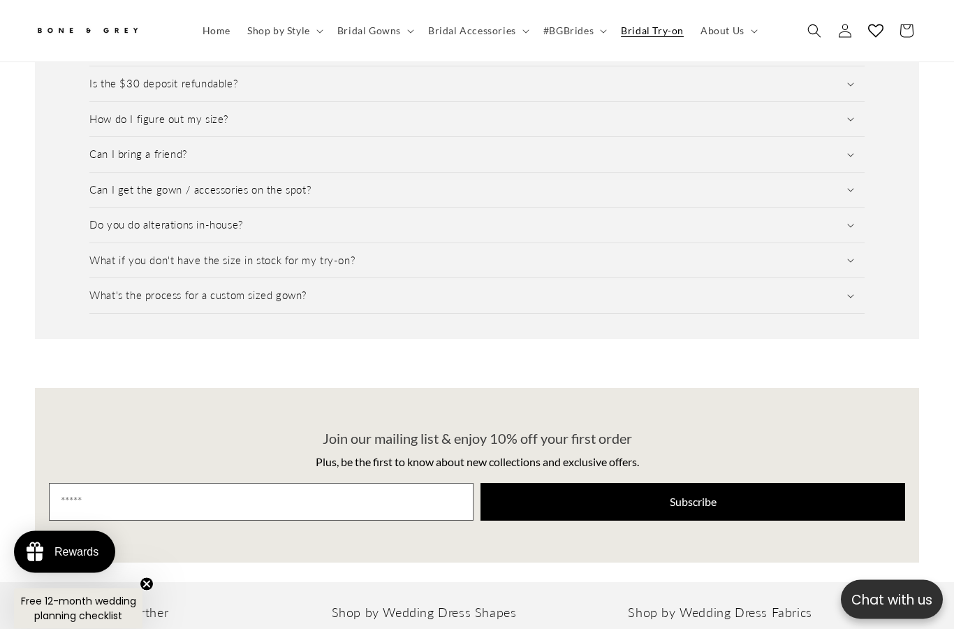
scroll to position [2031, 0]
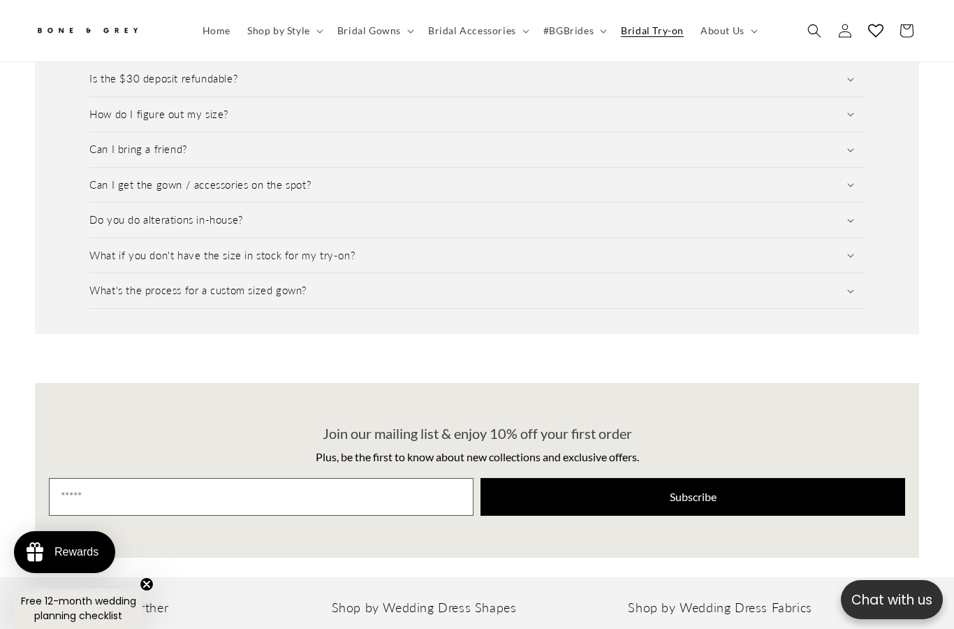
click at [100, 143] on h3 "Can I bring a friend?" at bounding box center [138, 150] width 98 height 14
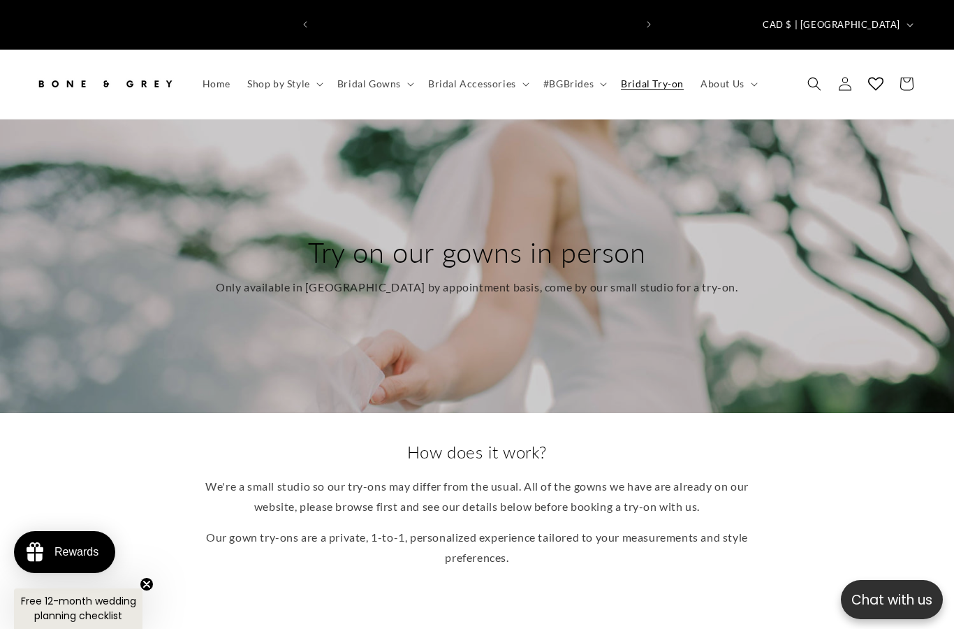
scroll to position [0, 638]
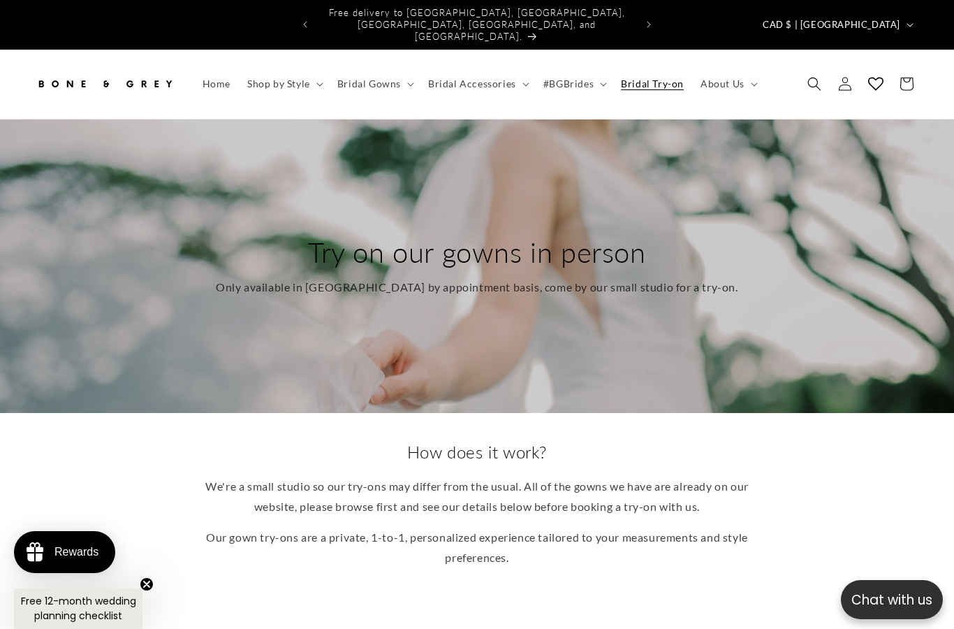
click at [597, 69] on summary "#BGBrides" at bounding box center [574, 83] width 78 height 29
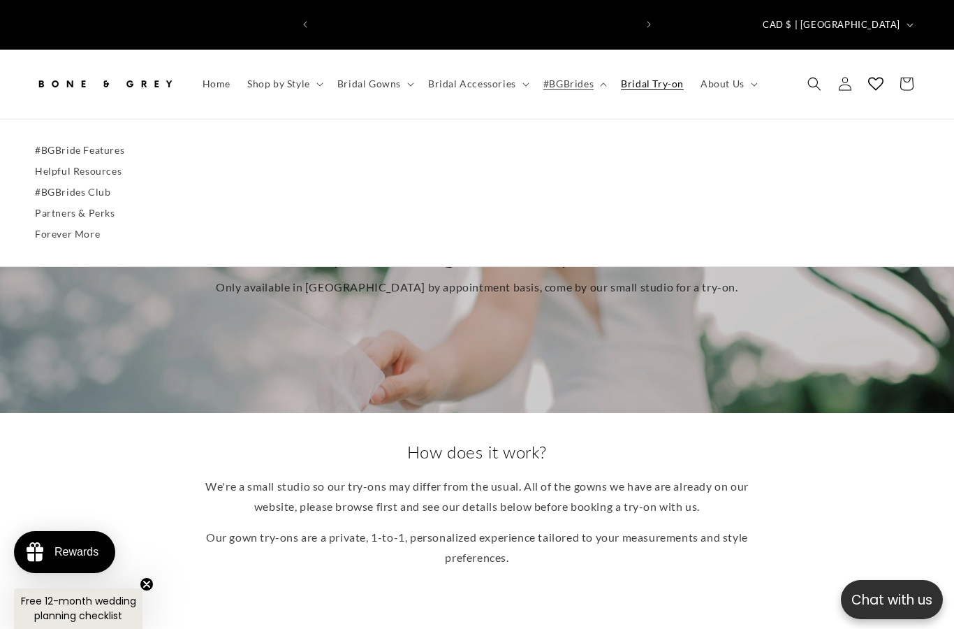
scroll to position [0, 0]
click at [517, 69] on summary "Bridal Accessories" at bounding box center [477, 83] width 115 height 29
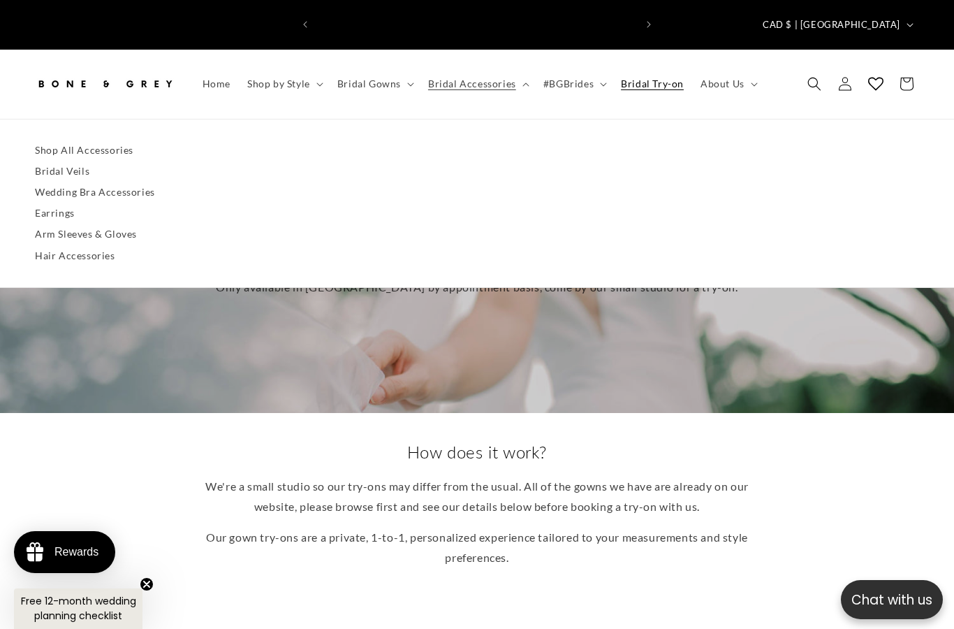
scroll to position [0, 319]
click at [402, 69] on summary "Bridal Gowns" at bounding box center [374, 83] width 91 height 29
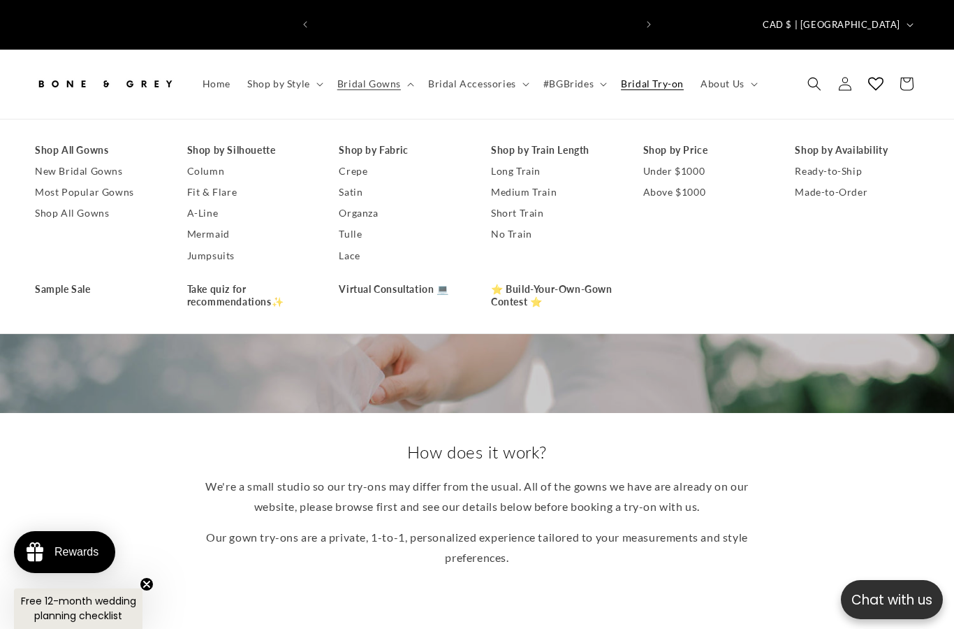
scroll to position [0, 638]
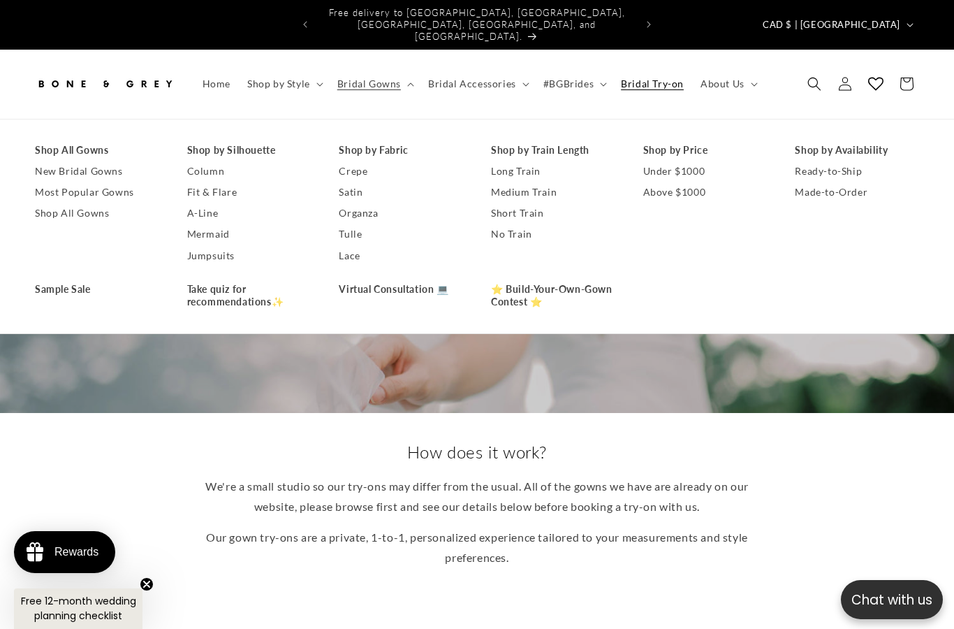
click at [512, 279] on link "⭐ Build-Your-Own-Gown Contest ⭐" at bounding box center [553, 296] width 124 height 34
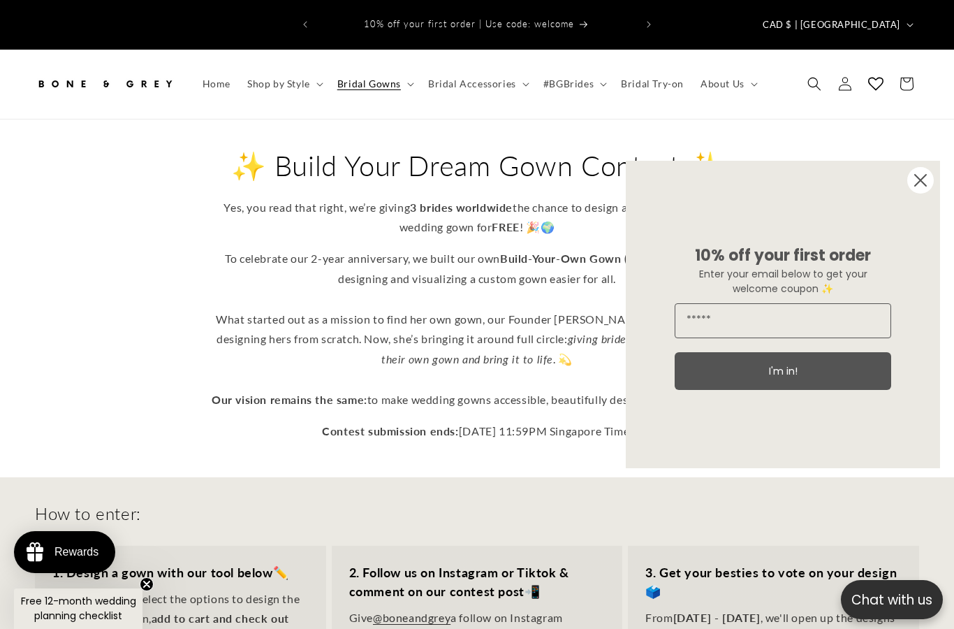
scroll to position [13, 0]
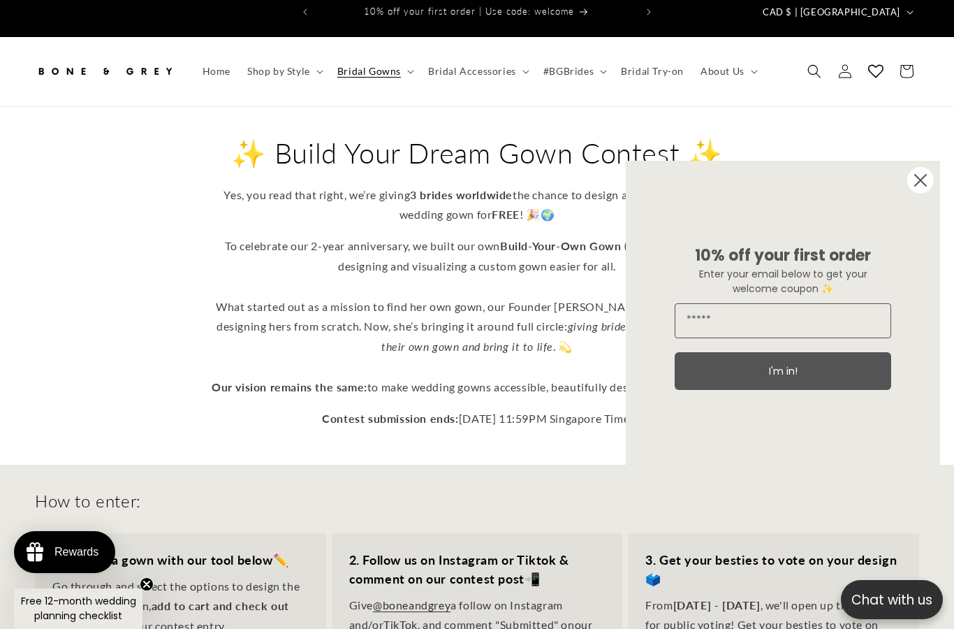
click at [915, 194] on circle "Close dialog" at bounding box center [921, 180] width 27 height 27
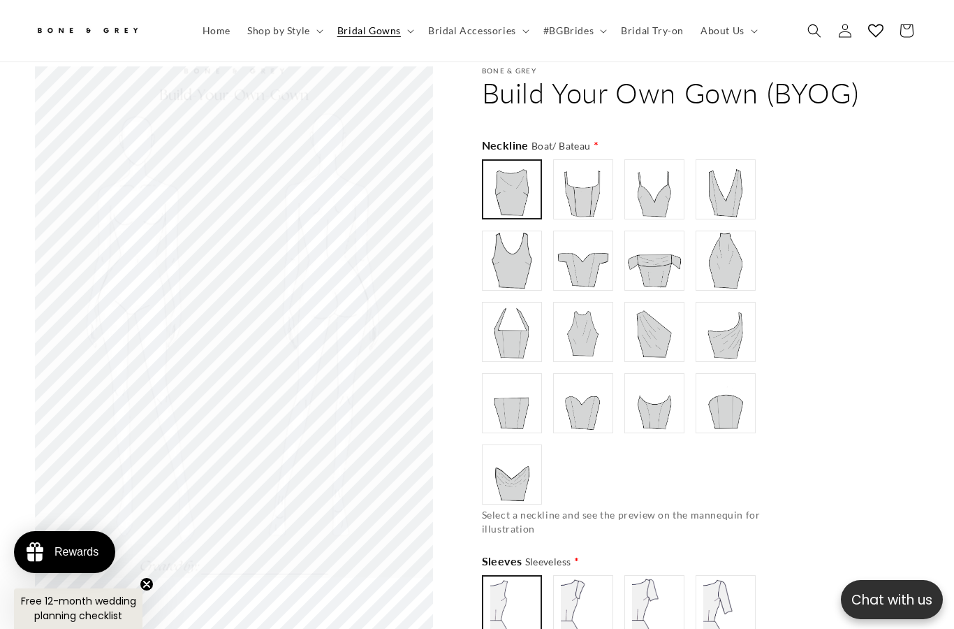
scroll to position [0, 638]
click at [569, 161] on img at bounding box center [583, 189] width 56 height 56
click at [648, 161] on img at bounding box center [655, 189] width 56 height 56
click at [649, 233] on img at bounding box center [654, 260] width 55 height 55
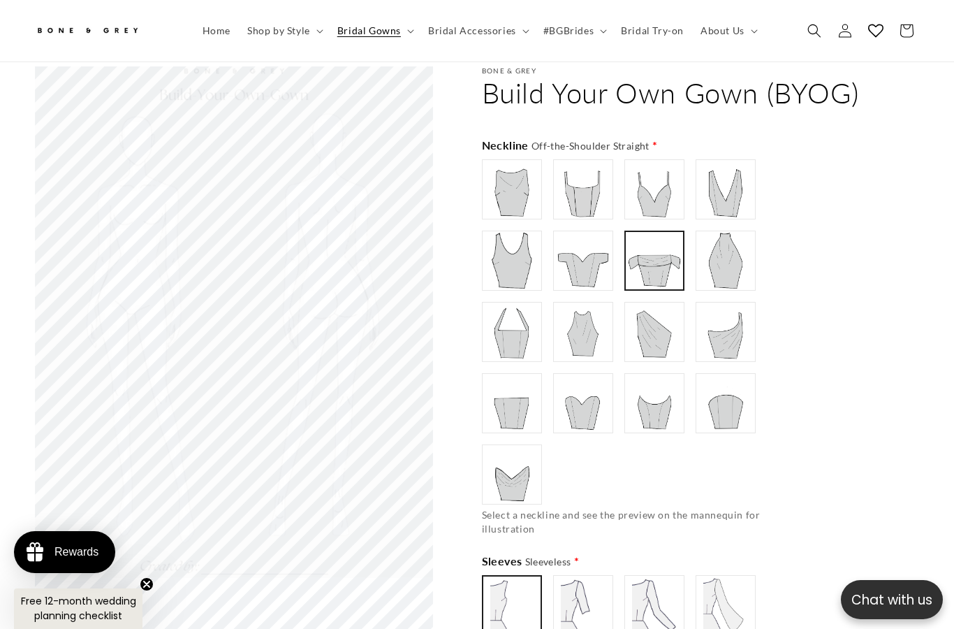
scroll to position [0, 638]
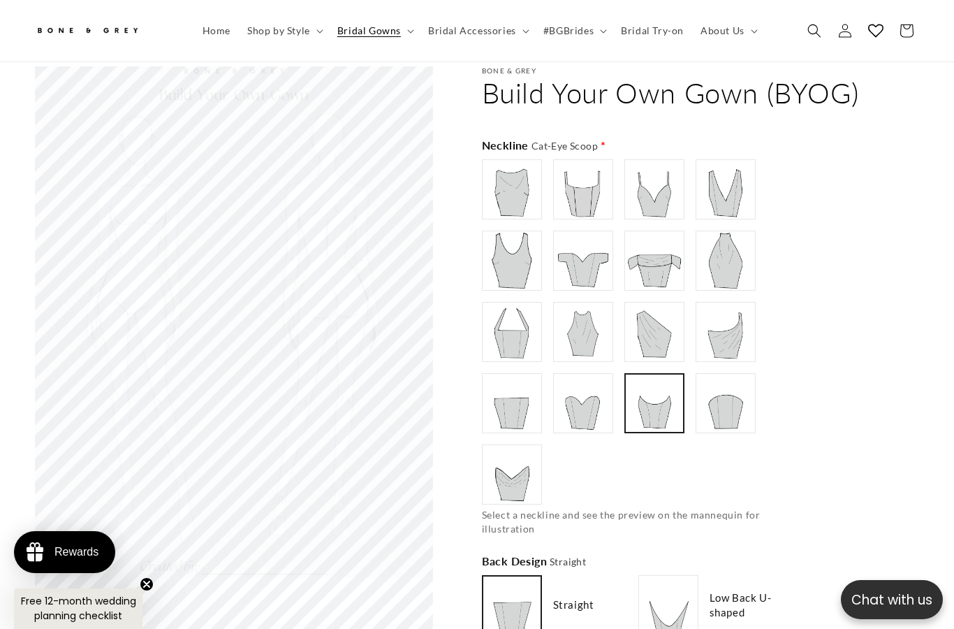
click at [644, 379] on img at bounding box center [654, 403] width 55 height 55
type input "**********"
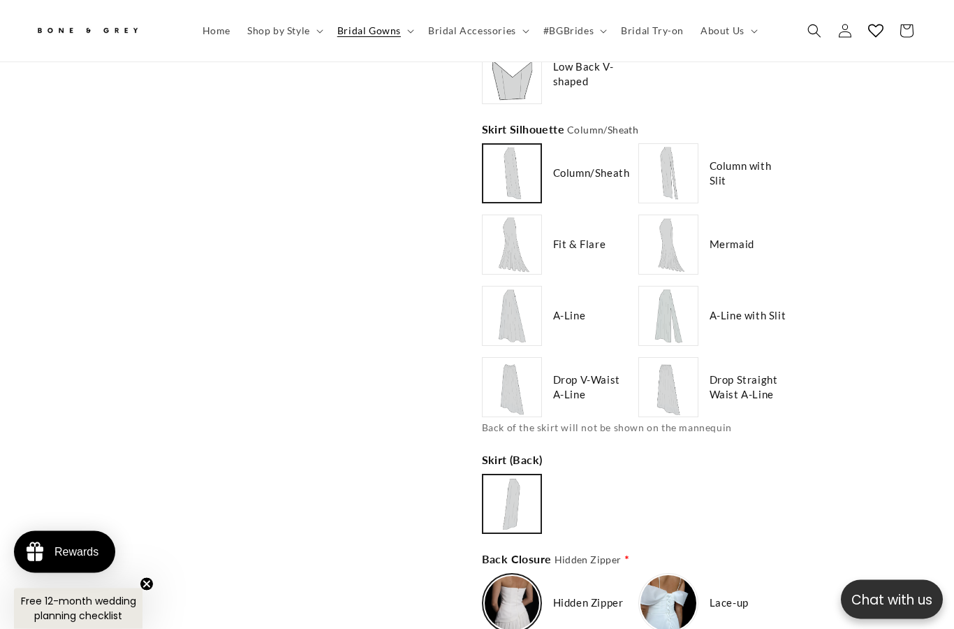
type input "**********"
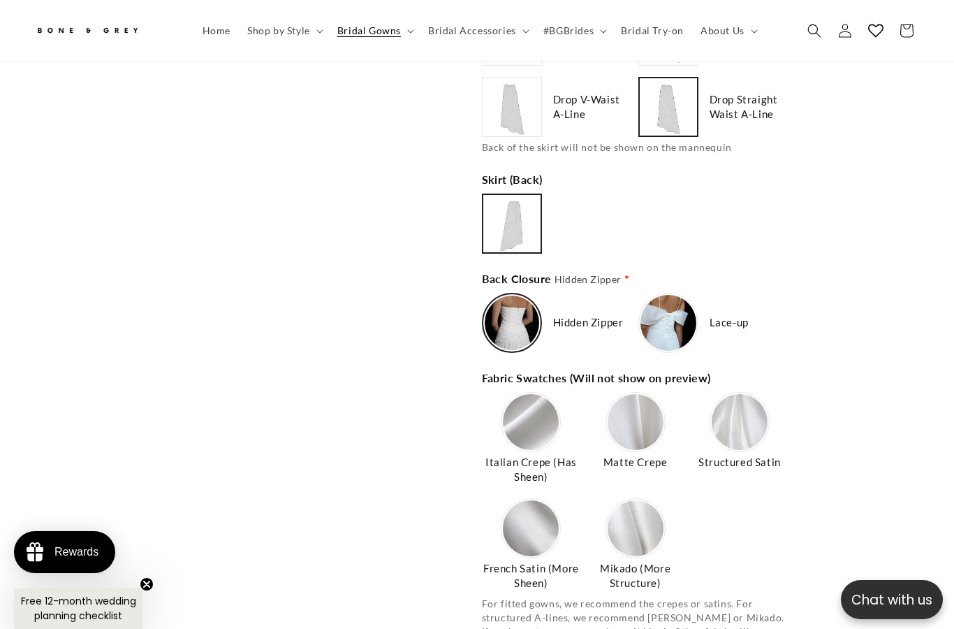
scroll to position [0, 638]
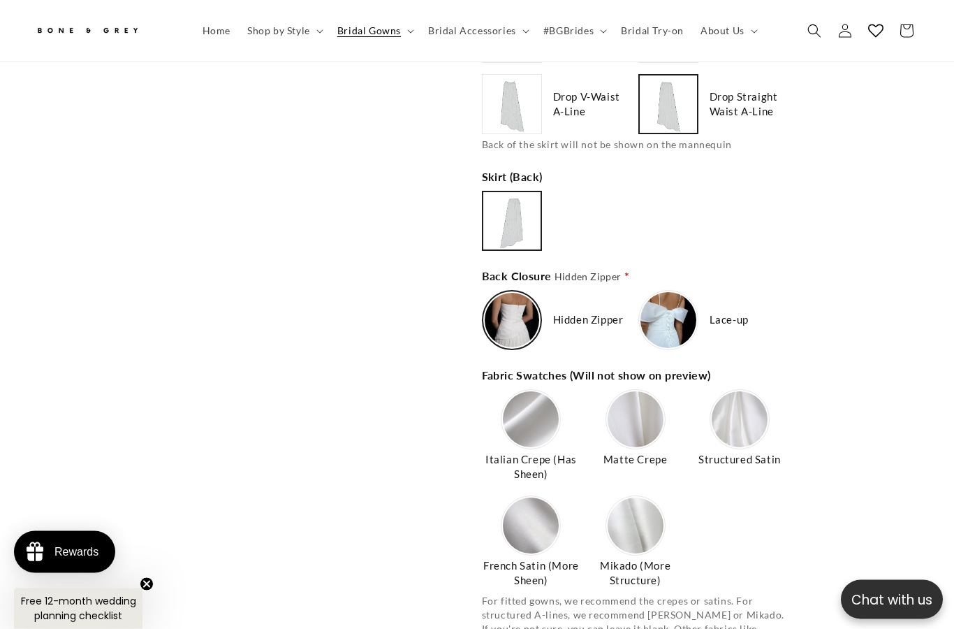
type input "*******"
click at [663, 292] on img at bounding box center [669, 320] width 56 height 56
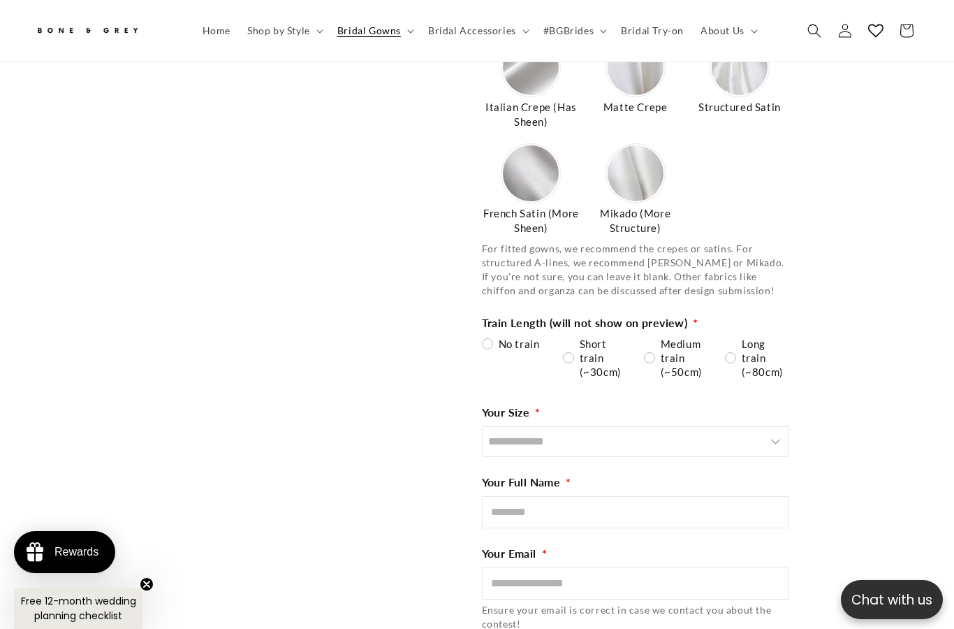
scroll to position [0, 638]
click at [640, 337] on div "**********" at bounding box center [635, 362] width 307 height 50
type input "**********"
click at [653, 337] on div "Medium train (~50cm)" at bounding box center [676, 358] width 64 height 42
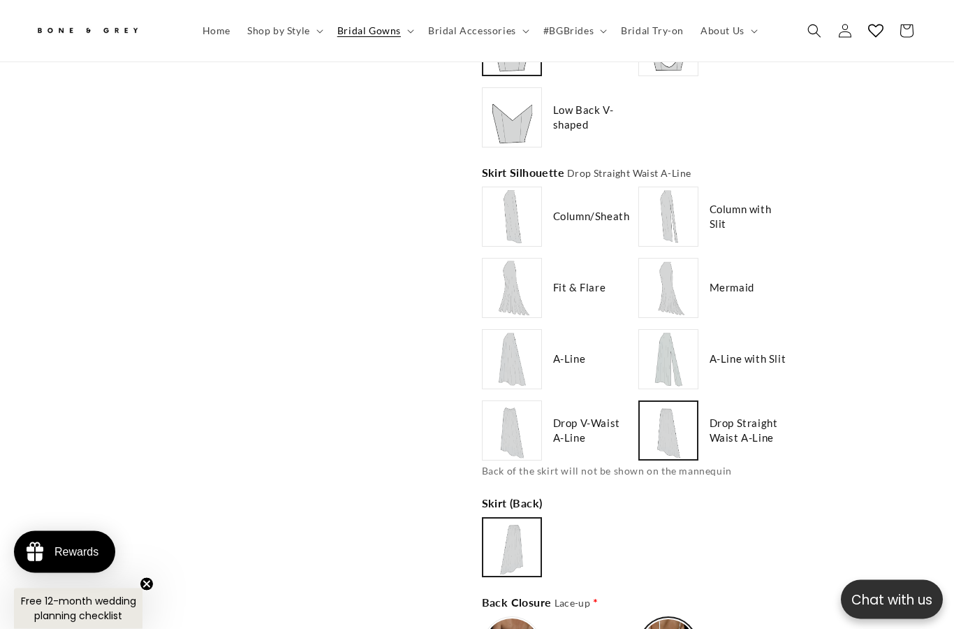
scroll to position [1684, 0]
type input "******"
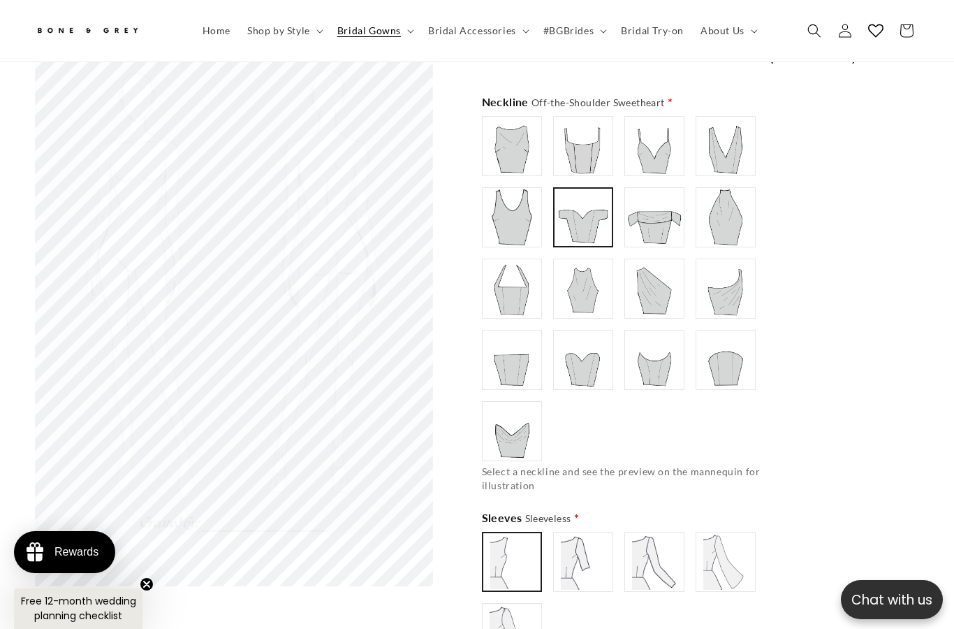
scroll to position [924, 0]
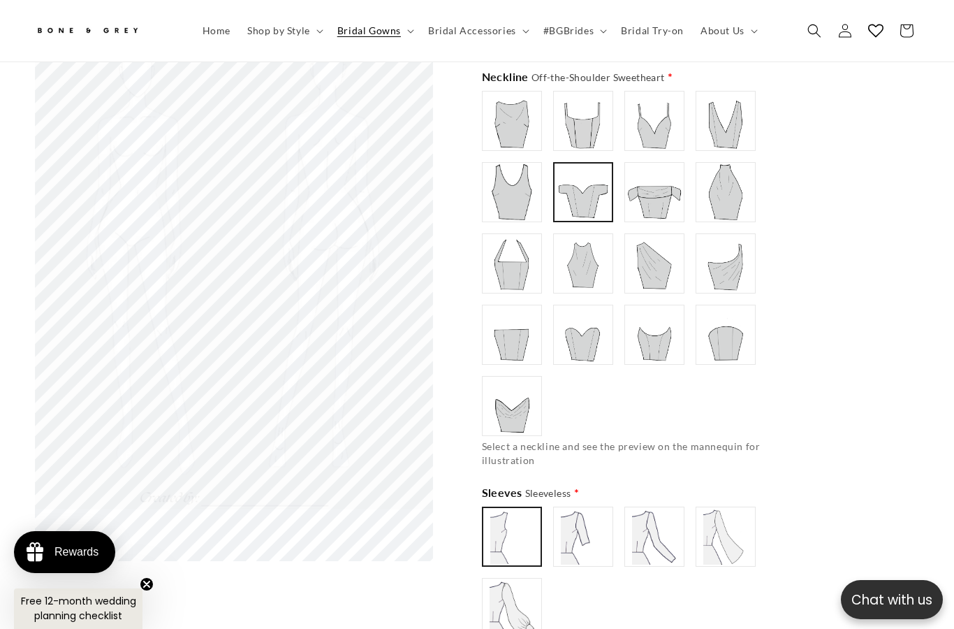
type input "******"
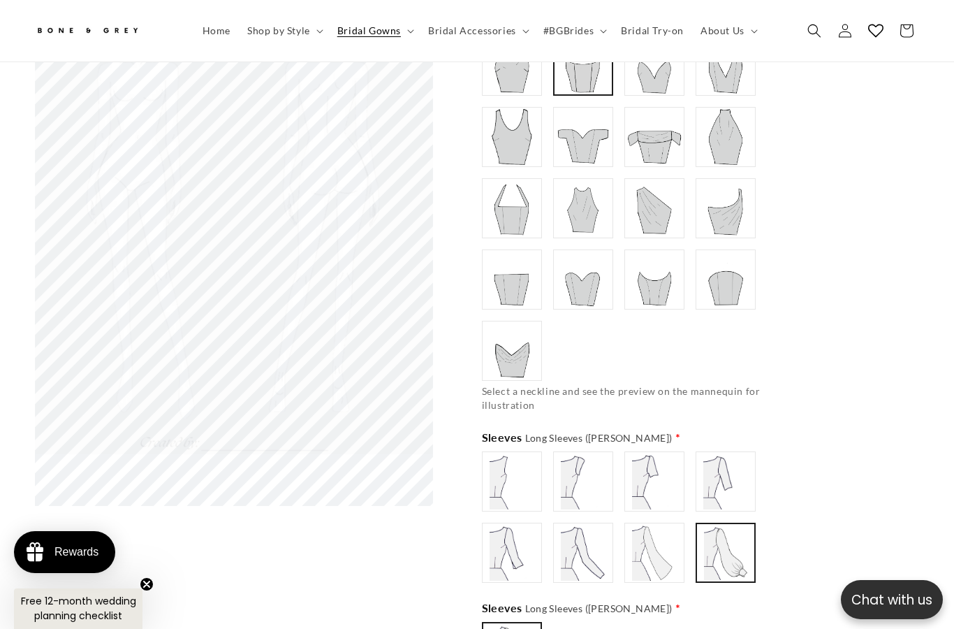
scroll to position [0, 319]
type input "**********"
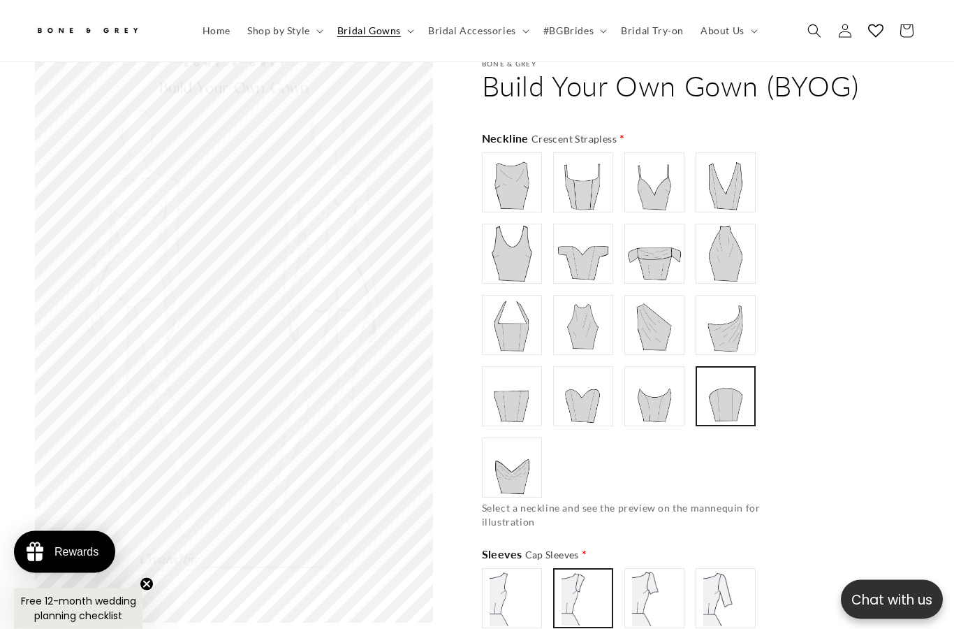
scroll to position [862, 0]
click at [562, 369] on img at bounding box center [583, 396] width 55 height 55
click at [504, 439] on img at bounding box center [512, 467] width 56 height 56
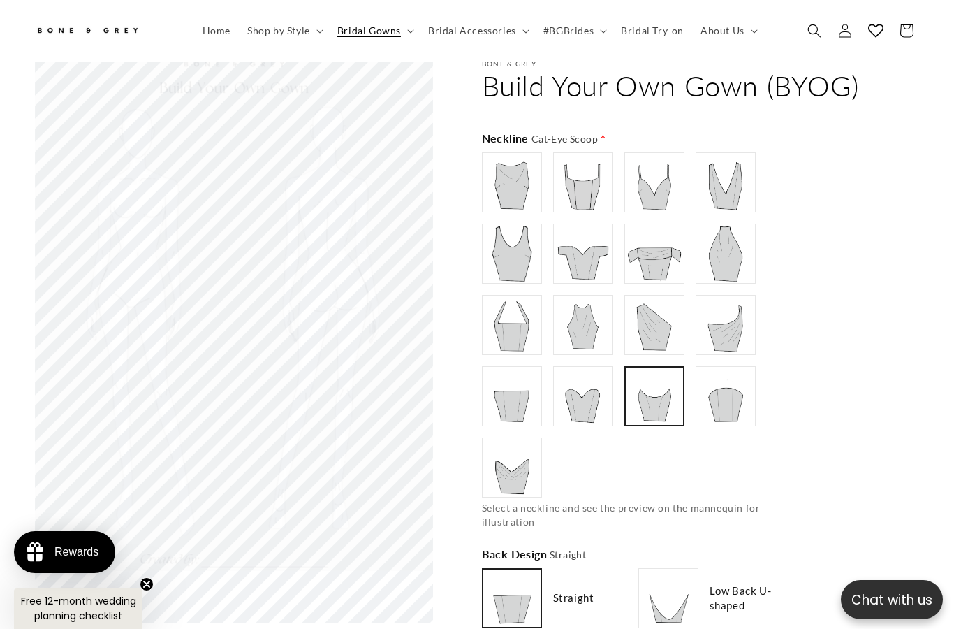
click at [671, 370] on img at bounding box center [654, 396] width 55 height 55
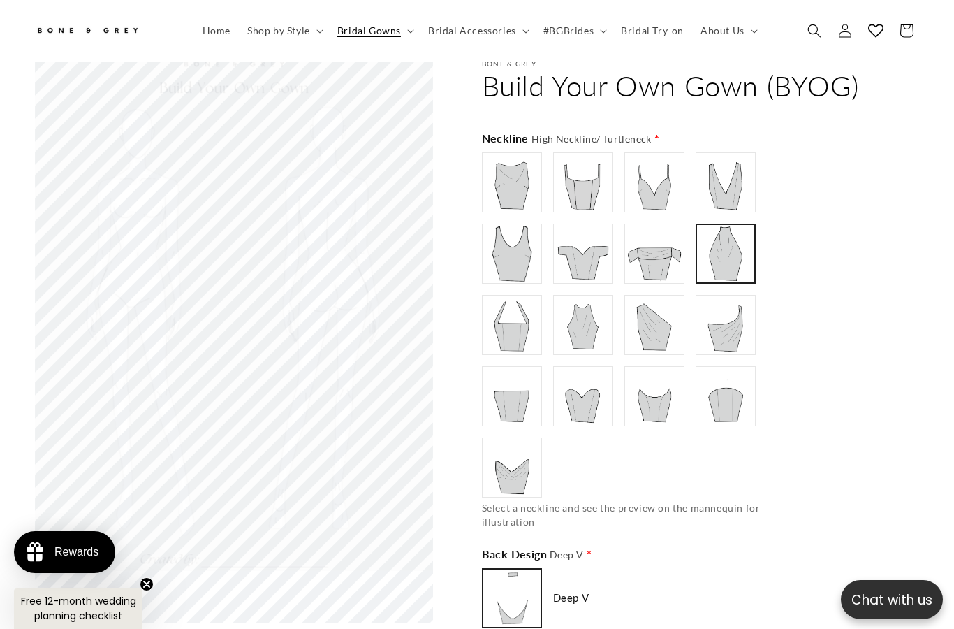
scroll to position [0, 638]
type input "******"
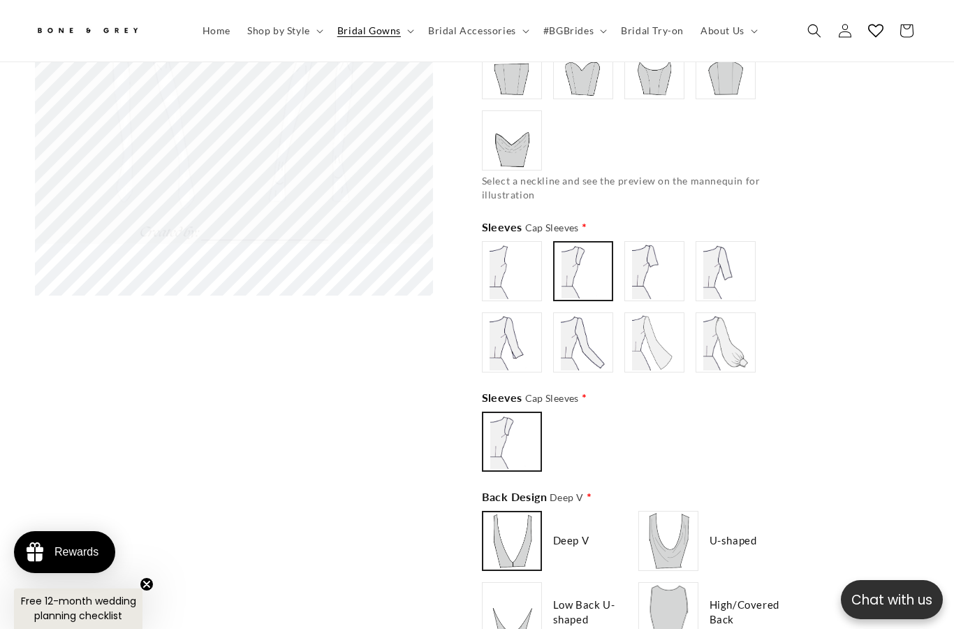
scroll to position [0, 0]
type input "**********"
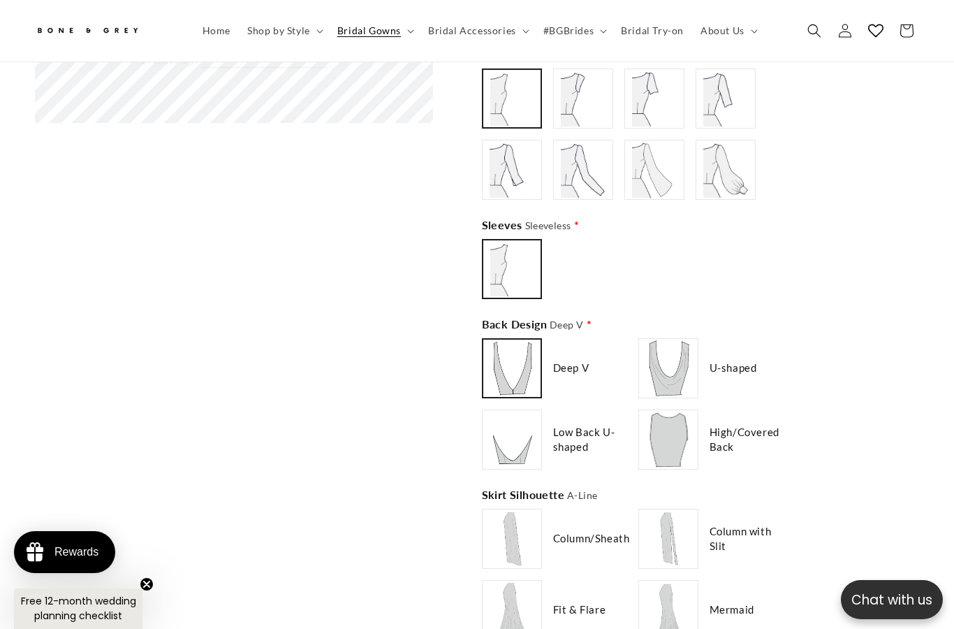
scroll to position [0, 319]
click at [669, 341] on img at bounding box center [668, 368] width 55 height 55
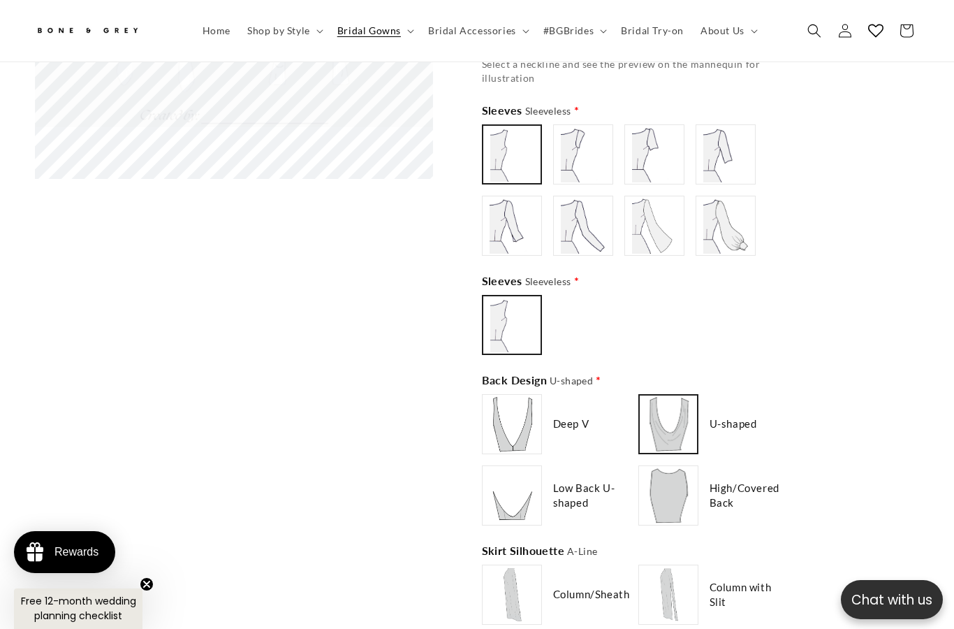
scroll to position [0, 638]
click at [507, 468] on img at bounding box center [512, 495] width 55 height 55
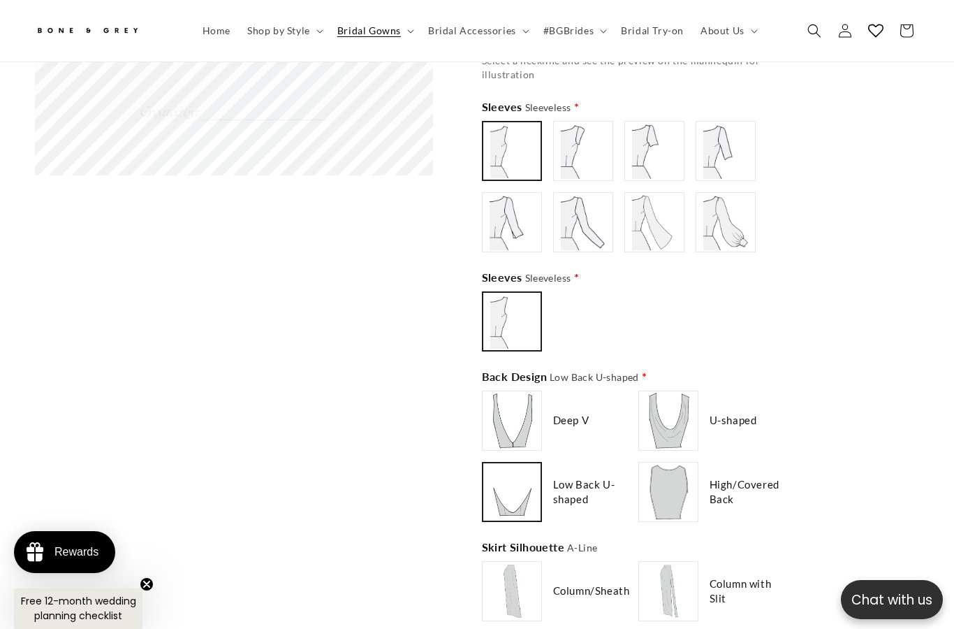
scroll to position [0, 0]
click at [667, 467] on img at bounding box center [669, 492] width 56 height 56
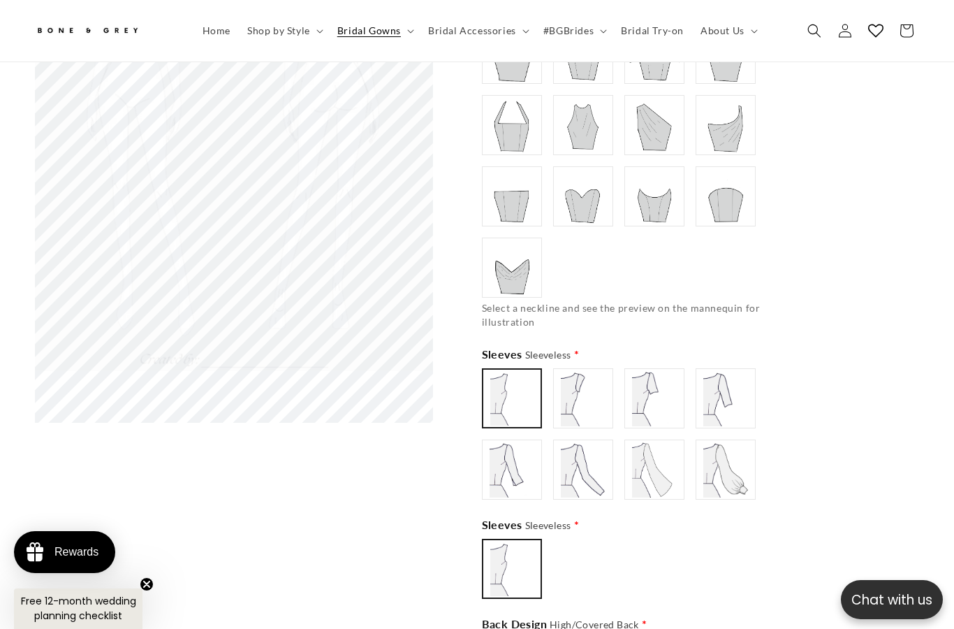
scroll to position [1119, 0]
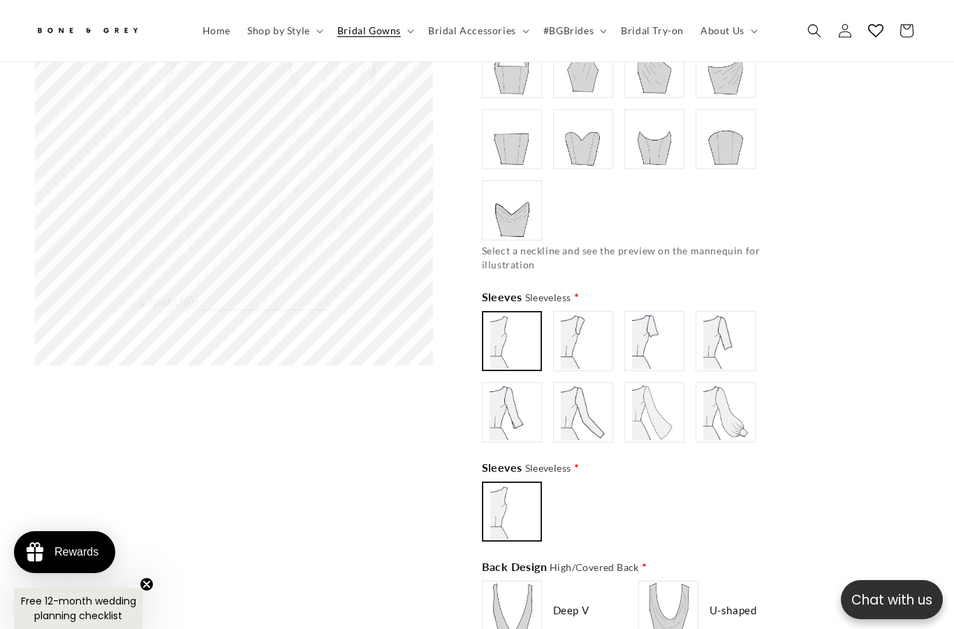
type input "********"
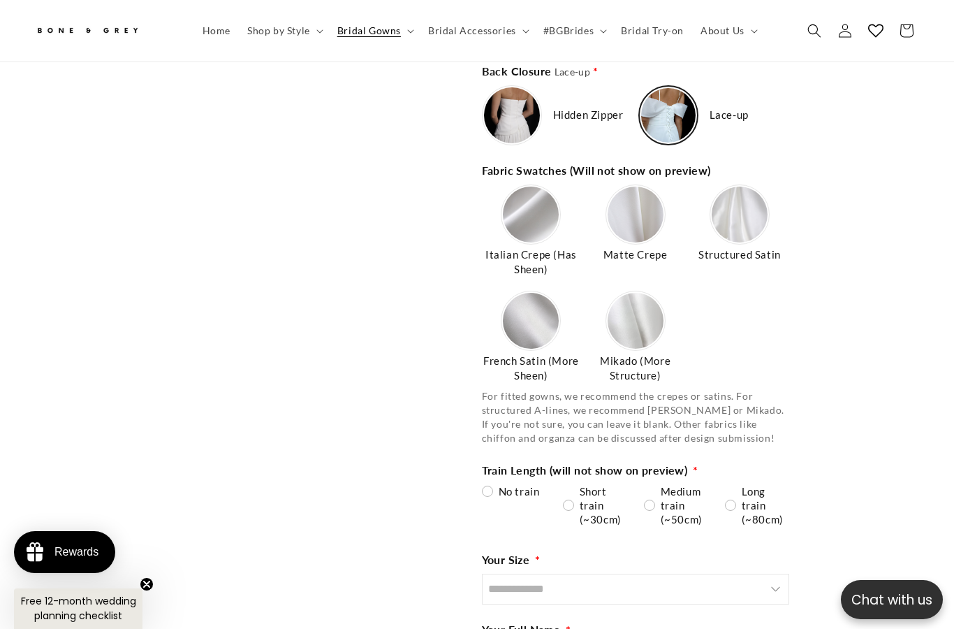
scroll to position [2210, 0]
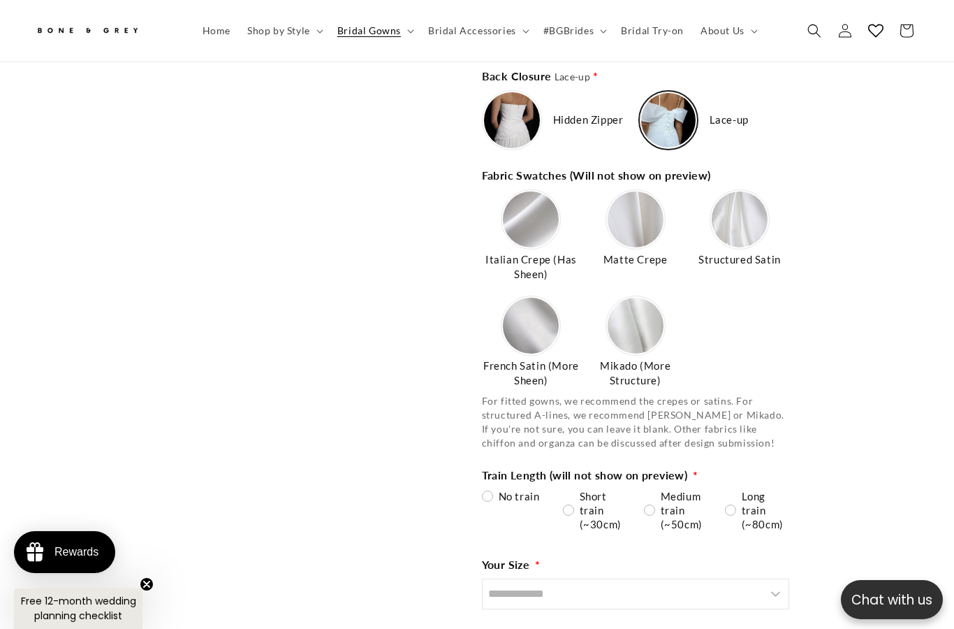
type input "**********"
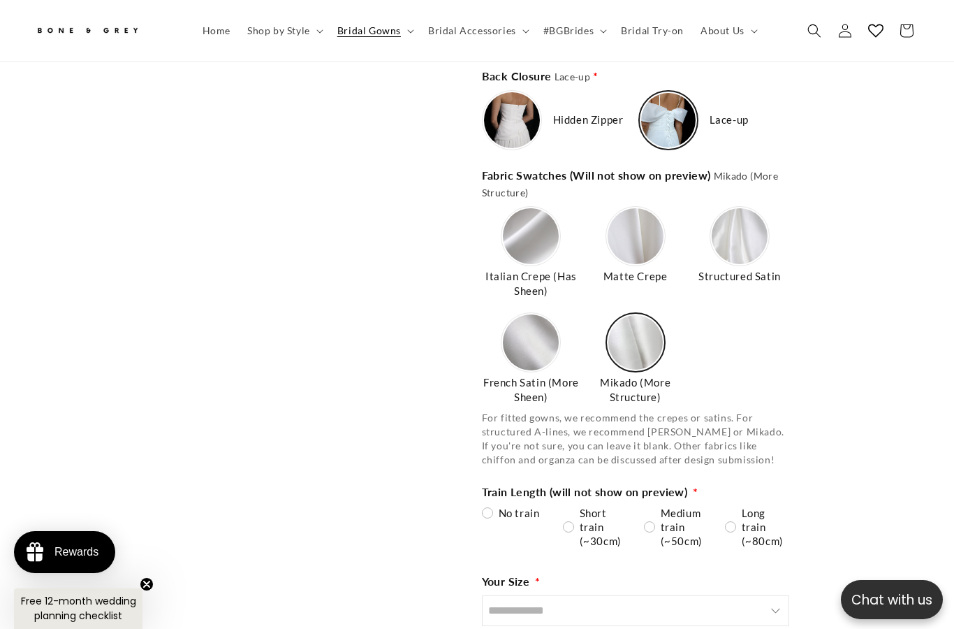
click at [625, 315] on img at bounding box center [636, 342] width 55 height 55
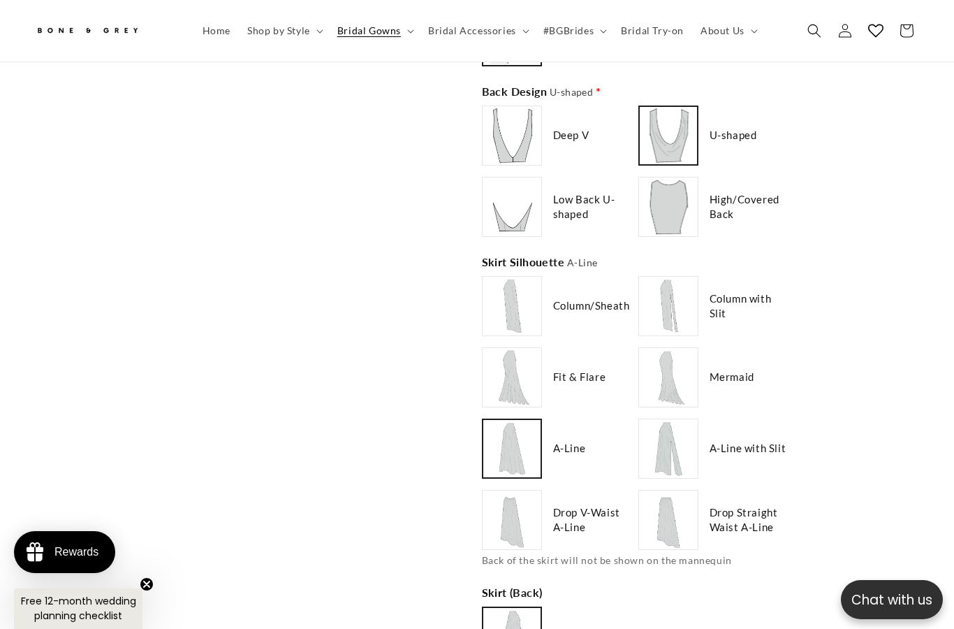
scroll to position [0, 0]
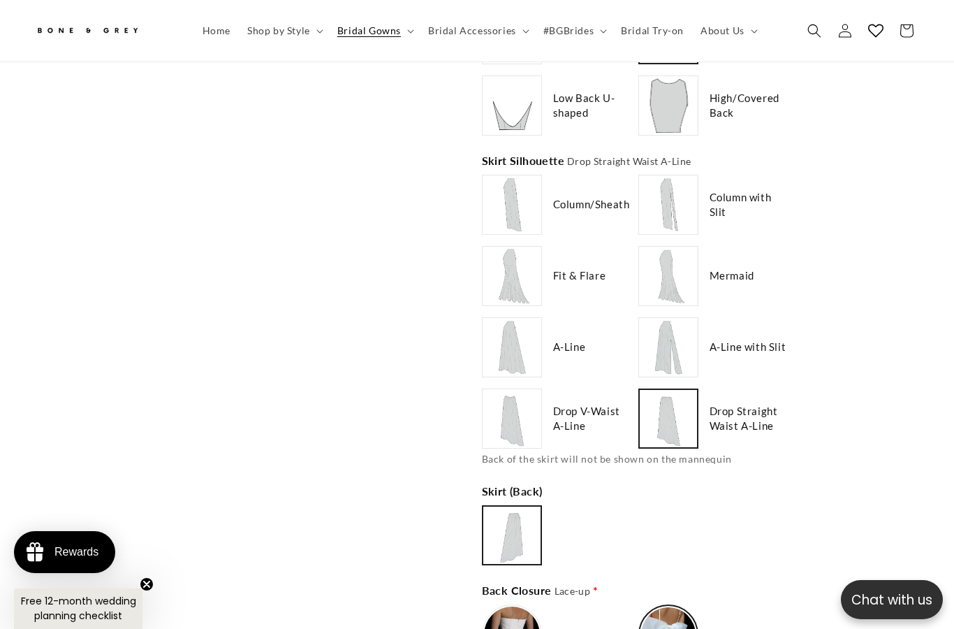
type input "**********"
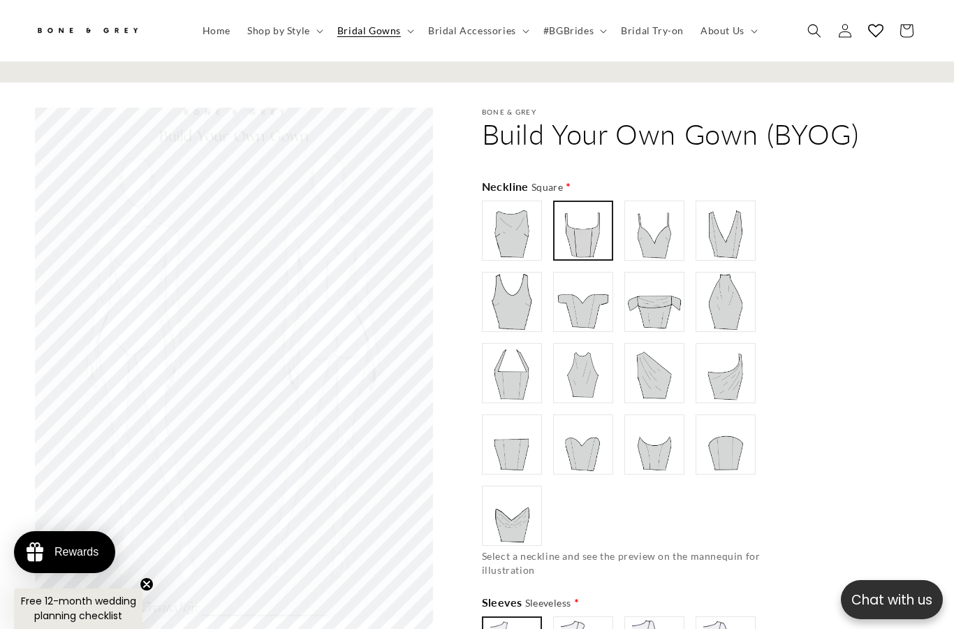
click at [316, 36] on summary "Shop by Style" at bounding box center [284, 30] width 90 height 29
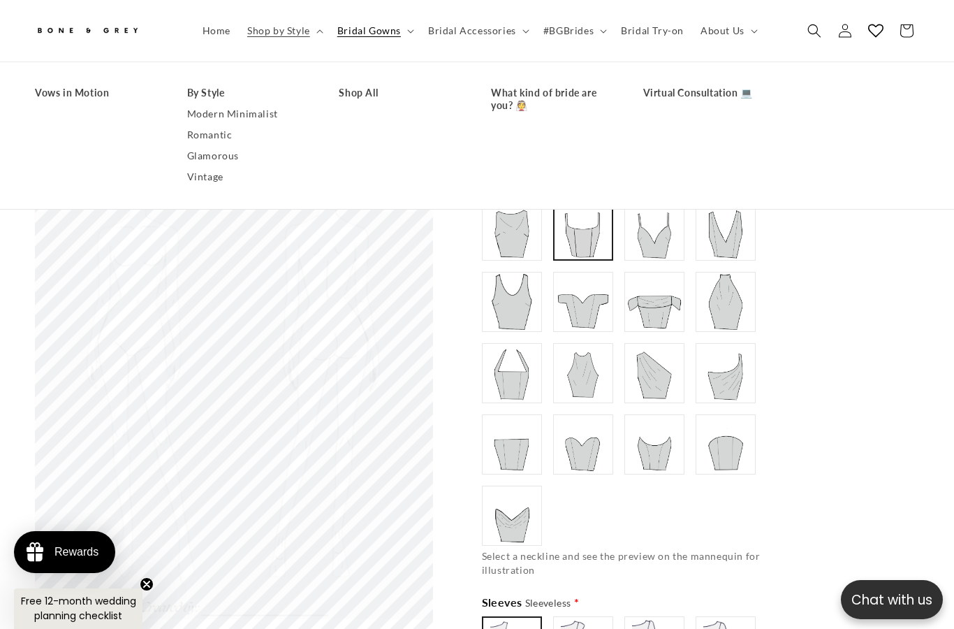
click at [203, 141] on link "Romantic" at bounding box center [249, 134] width 124 height 21
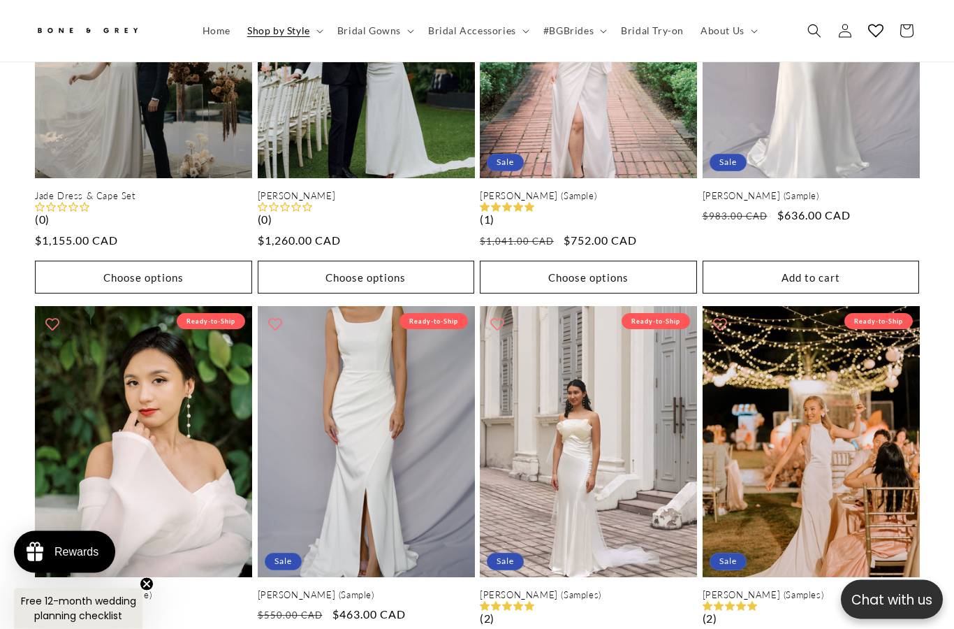
scroll to position [2089, 0]
click at [313, 25] on summary "Shop by Style" at bounding box center [284, 30] width 90 height 29
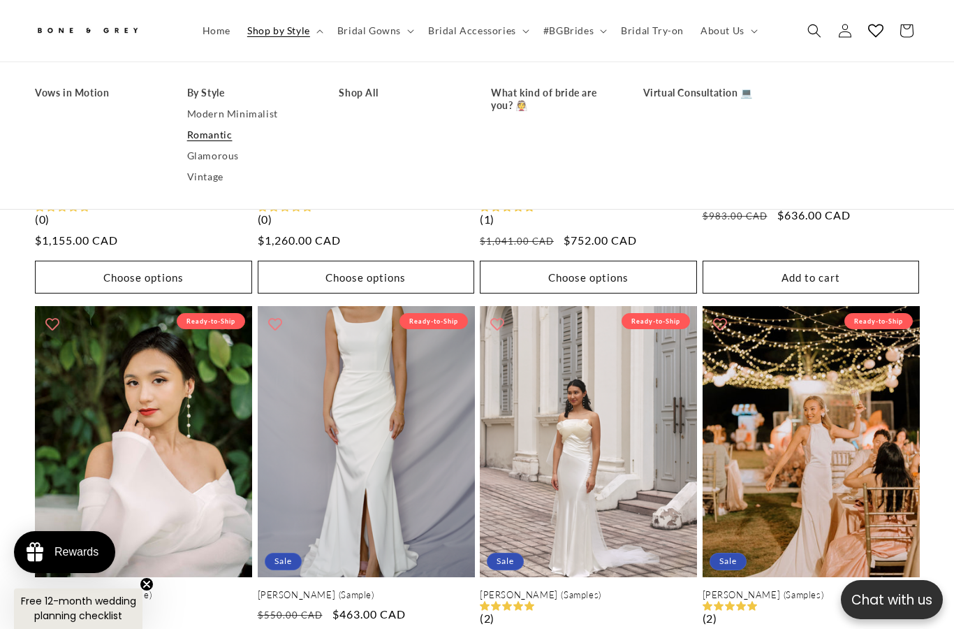
click at [382, 28] on span "Bridal Gowns" at bounding box center [369, 30] width 64 height 13
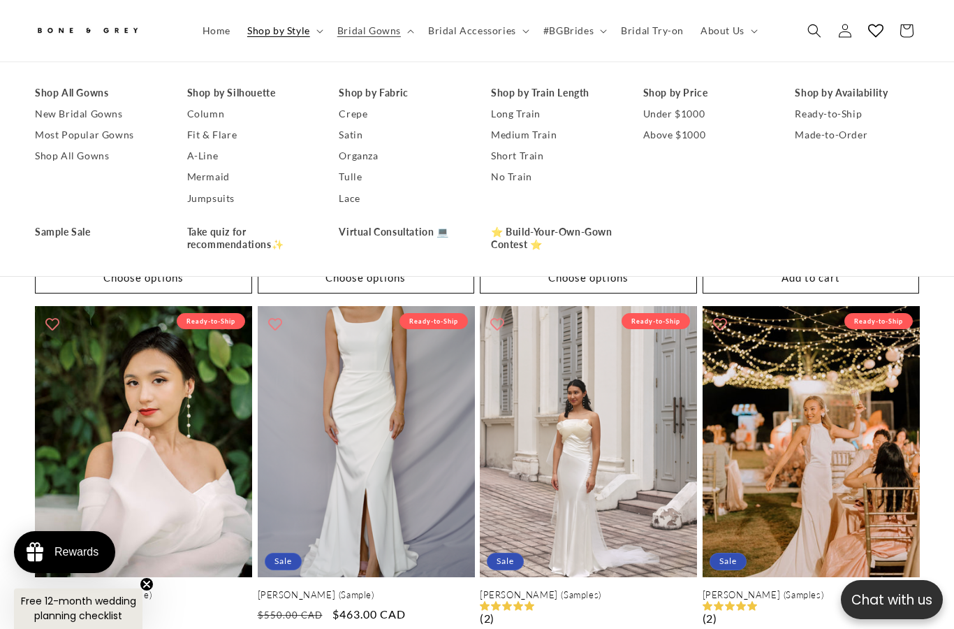
scroll to position [0, 638]
click at [200, 159] on link "A-Line" at bounding box center [249, 156] width 124 height 21
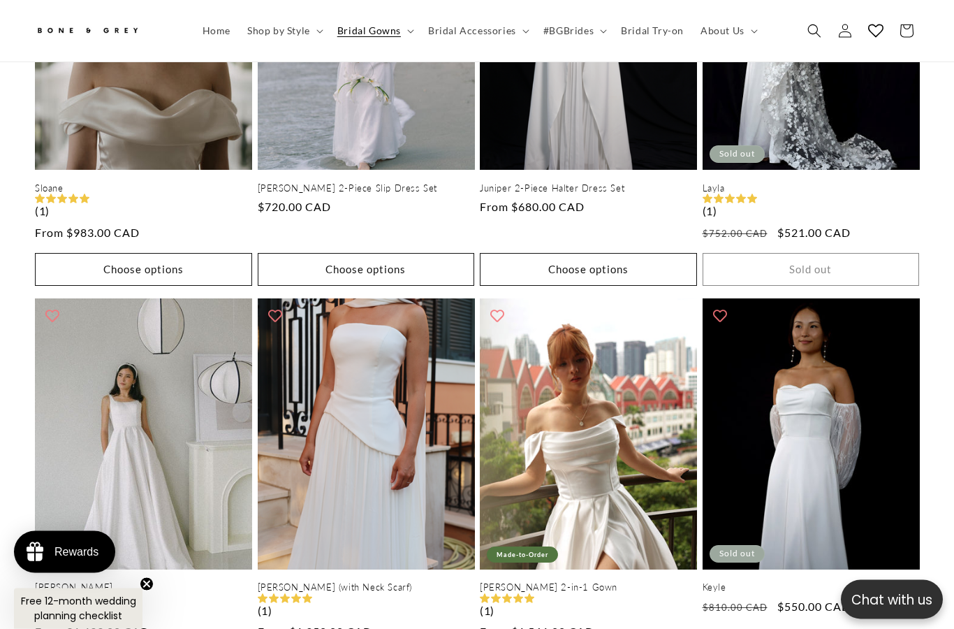
scroll to position [924, 0]
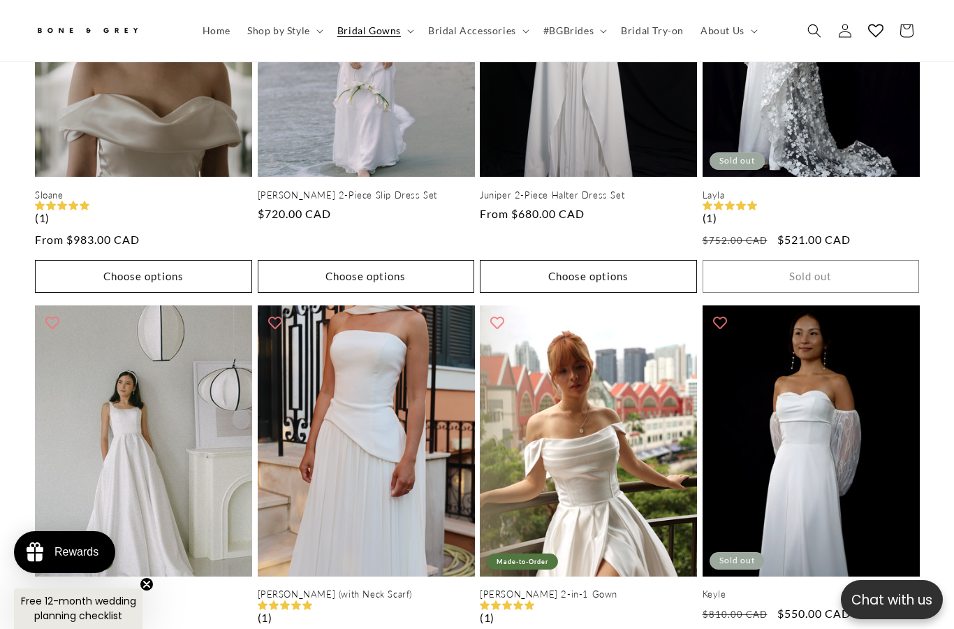
click at [310, 35] on summary "Shop by Style" at bounding box center [284, 30] width 90 height 29
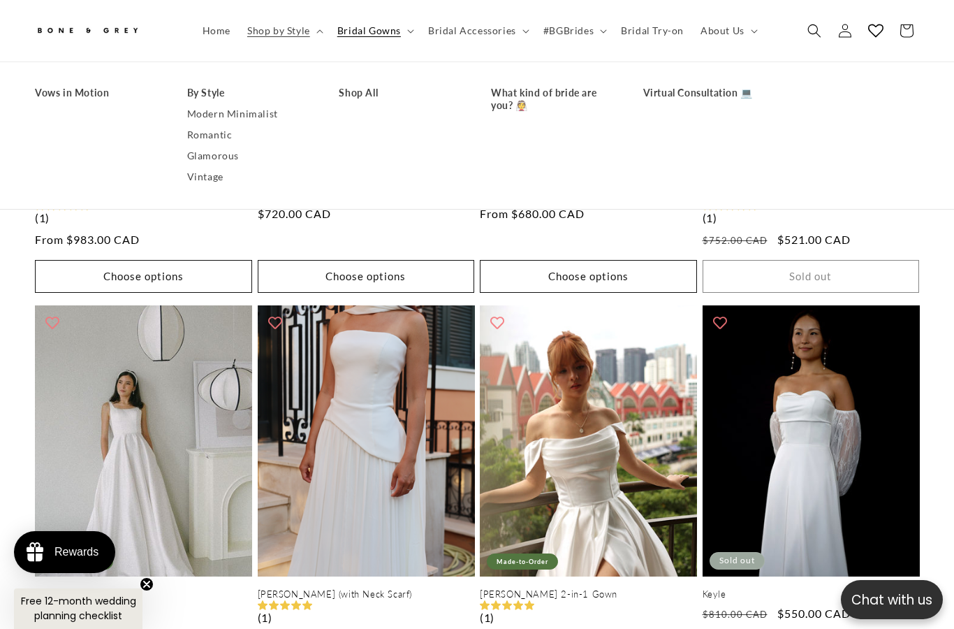
click at [390, 31] on span "Bridal Gowns" at bounding box center [369, 30] width 64 height 13
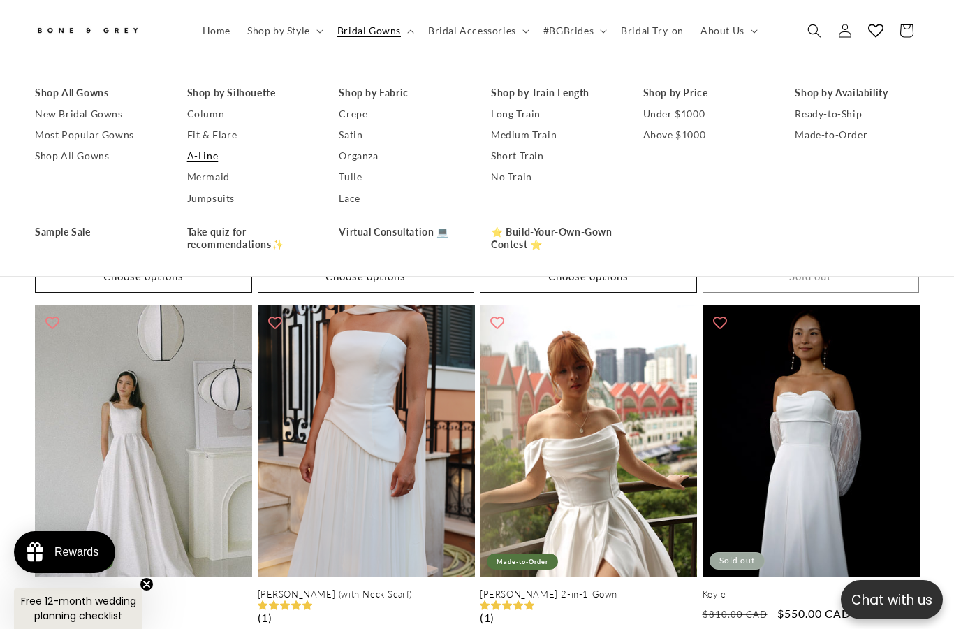
scroll to position [0, 0]
click at [201, 136] on link "Fit & Flare" at bounding box center [249, 134] width 124 height 21
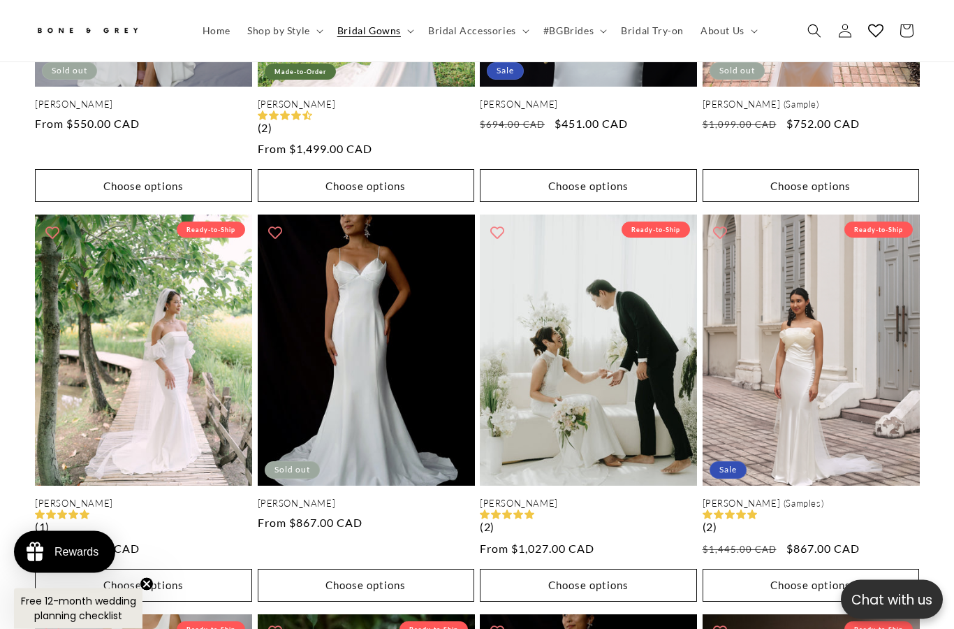
scroll to position [1402, 0]
click at [416, 33] on summary "Bridal Gowns" at bounding box center [374, 30] width 91 height 29
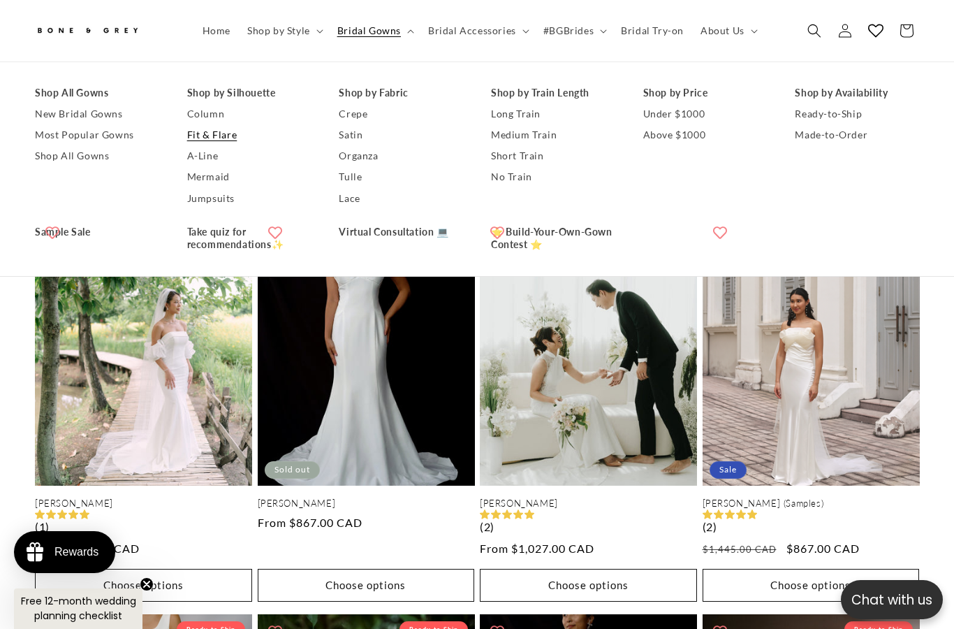
scroll to position [0, 319]
click at [193, 153] on link "A-Line" at bounding box center [249, 156] width 124 height 21
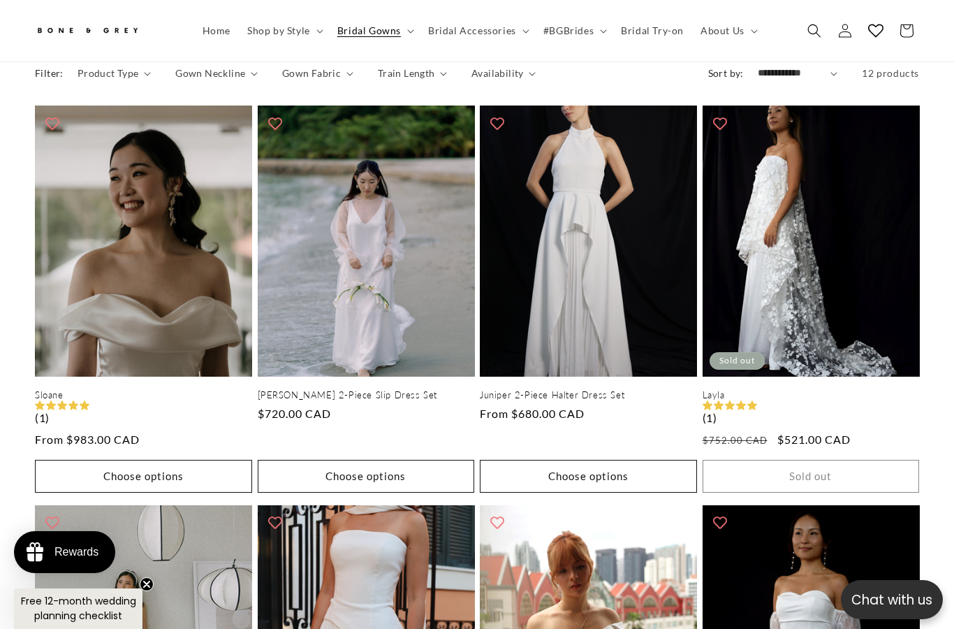
scroll to position [721, 0]
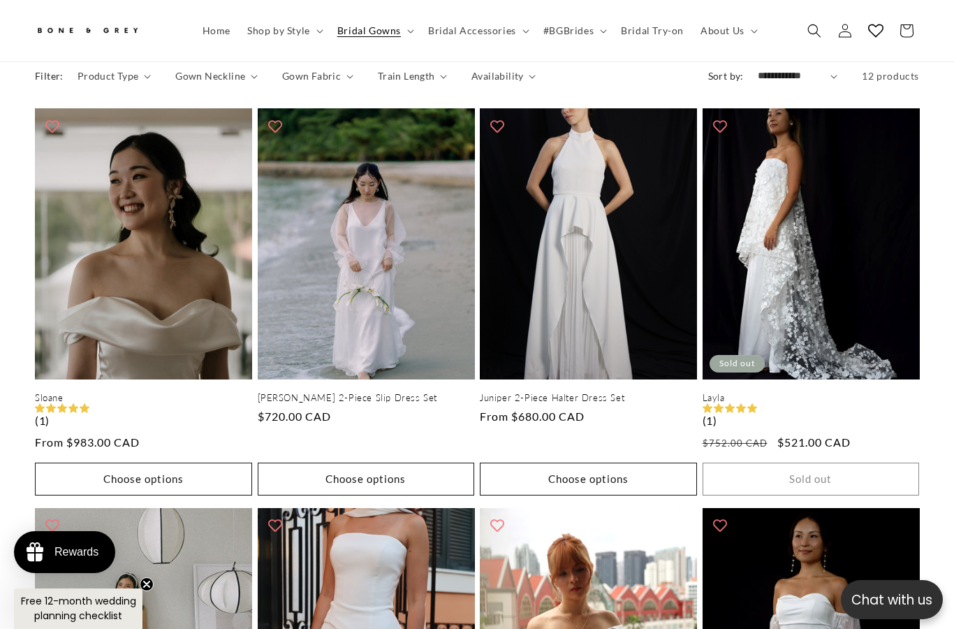
click at [85, 392] on link "Sloane" at bounding box center [143, 398] width 217 height 12
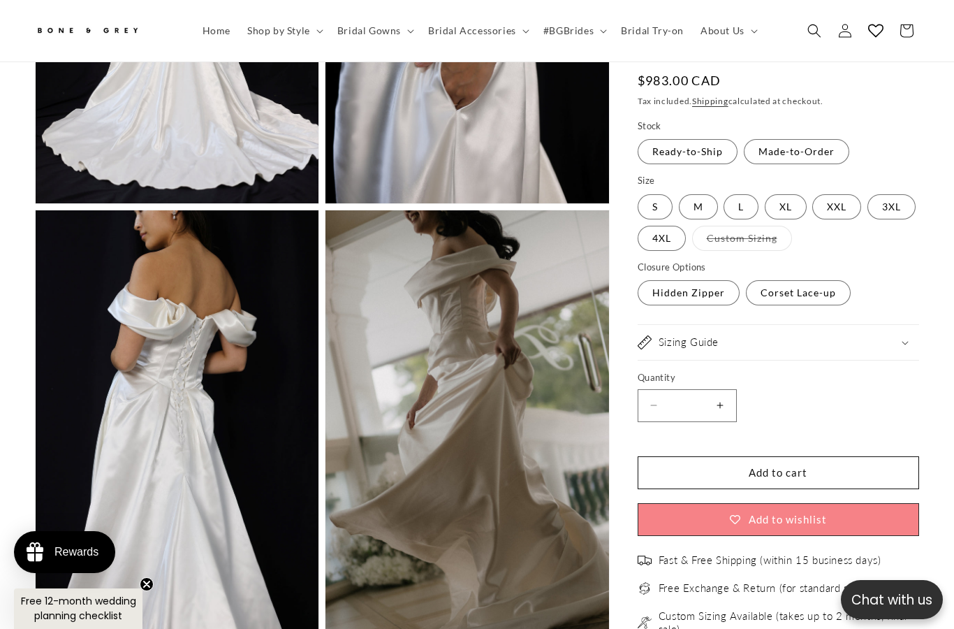
scroll to position [0, 638]
click at [654, 226] on label "4XL Variant sold out or unavailable" at bounding box center [662, 238] width 48 height 25
click at [665, 335] on h2 "Sizing Guide" at bounding box center [689, 342] width 60 height 14
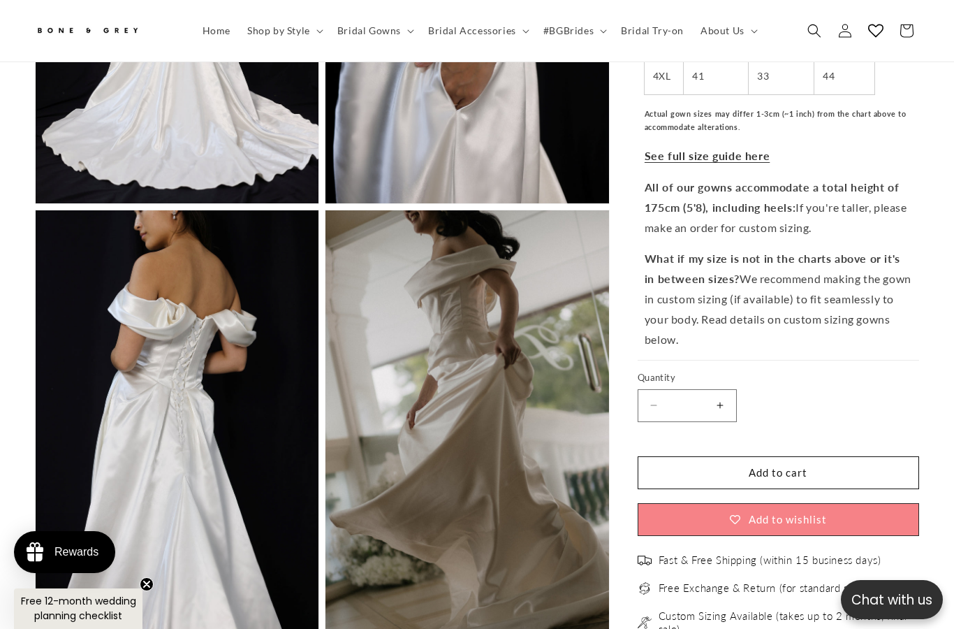
click at [658, 149] on strong "See full size guide here" at bounding box center [707, 155] width 125 height 13
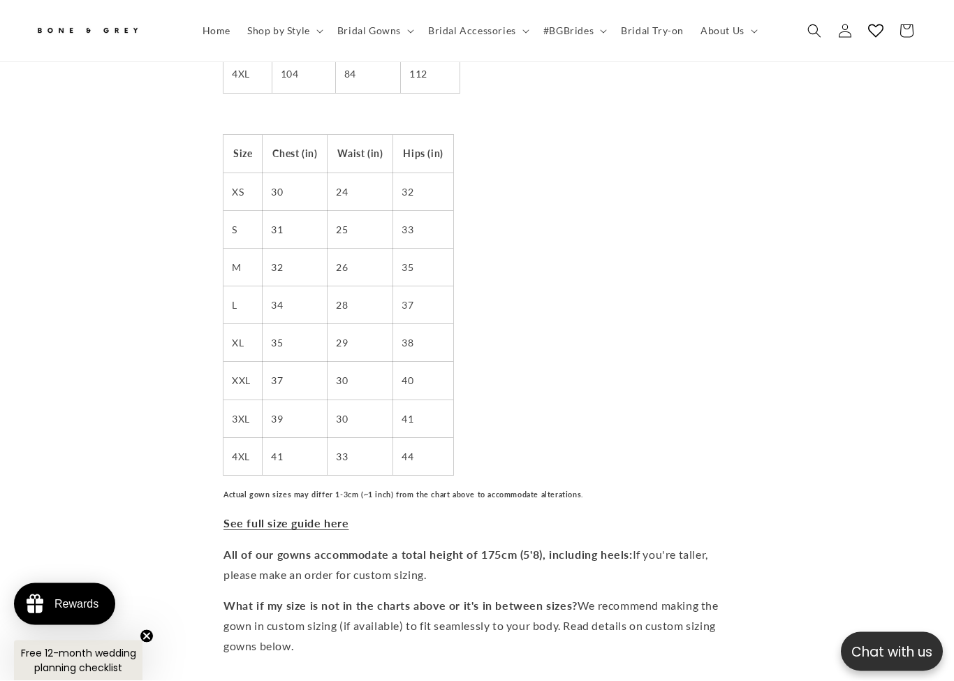
scroll to position [518, 0]
